Goal: Book appointment/travel/reservation

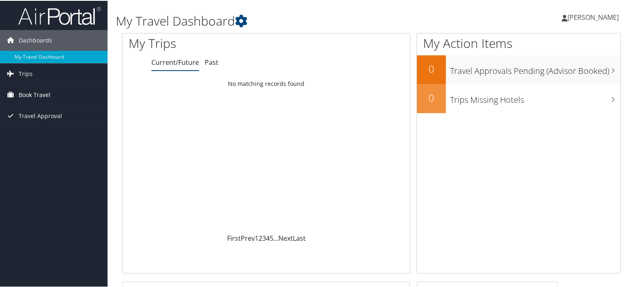
click at [38, 94] on span "Book Travel" at bounding box center [35, 94] width 32 height 21
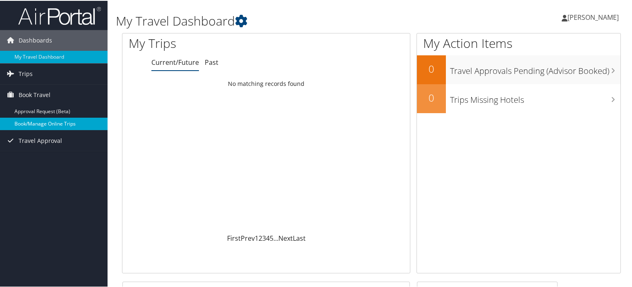
click at [55, 119] on link "Book/Manage Online Trips" at bounding box center [54, 123] width 108 height 12
